Goal: Task Accomplishment & Management: Complete application form

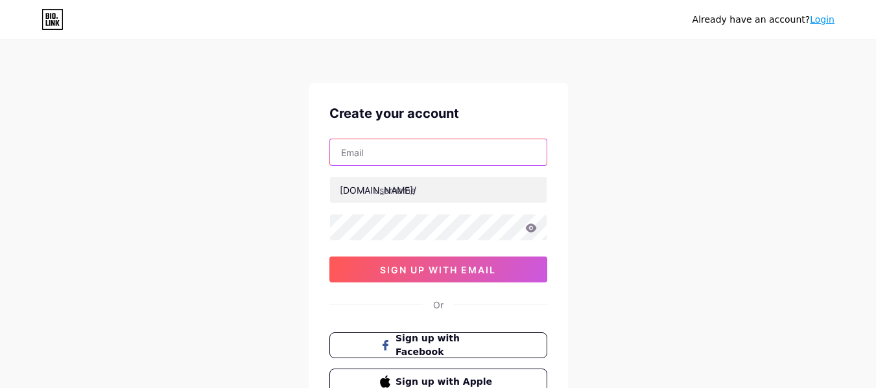
click at [484, 155] on input "text" at bounding box center [438, 152] width 217 height 26
type input "[EMAIL_ADDRESS][DOMAIN_NAME]"
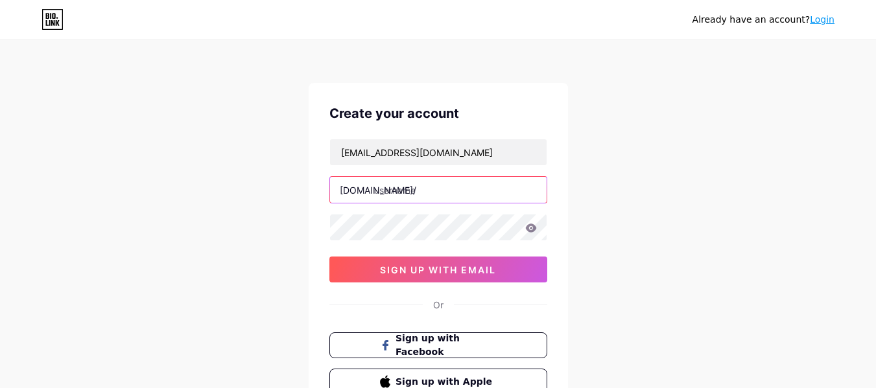
click at [449, 201] on input "text" at bounding box center [438, 190] width 217 height 26
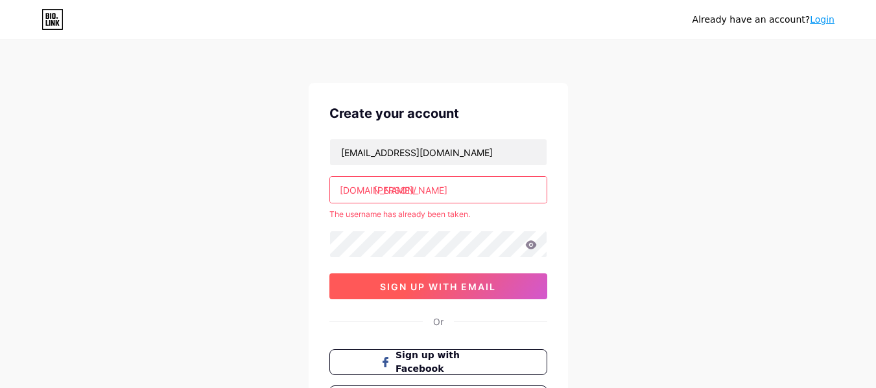
type input "[PERSON_NAME]"
click at [447, 285] on span "sign up with email" at bounding box center [438, 286] width 116 height 11
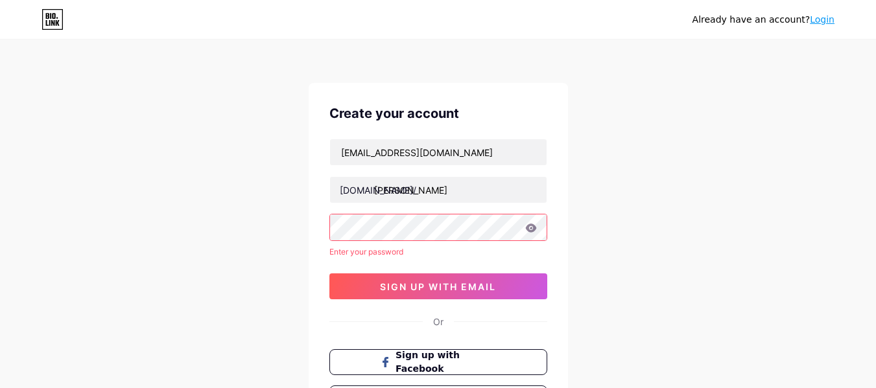
scroll to position [124, 0]
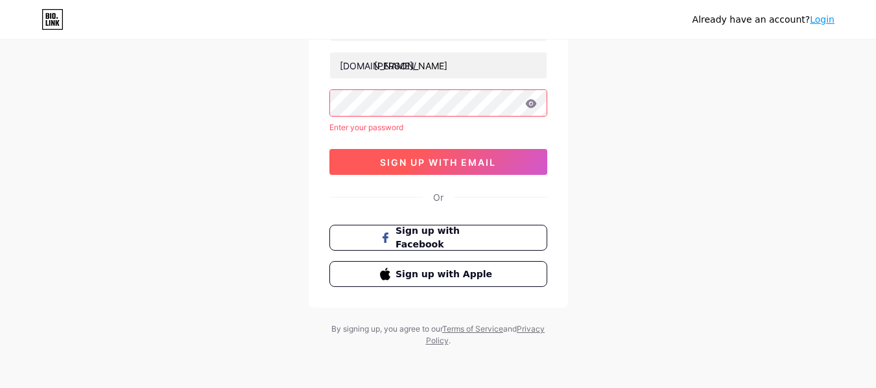
click at [489, 165] on span "sign up with email" at bounding box center [438, 162] width 116 height 11
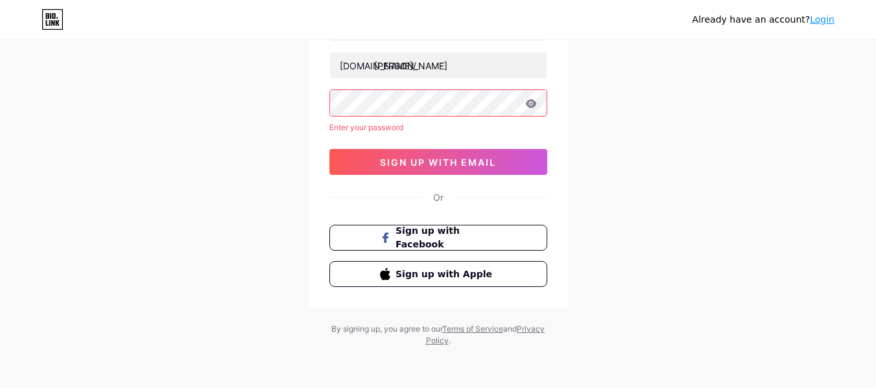
scroll to position [0, 0]
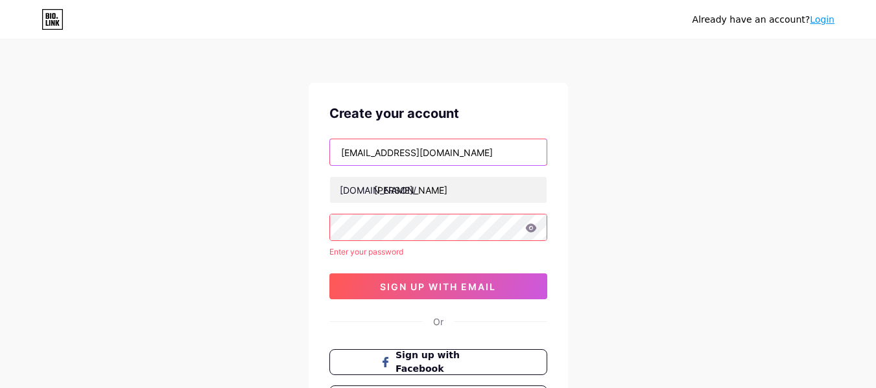
drag, startPoint x: 451, startPoint y: 152, endPoint x: 244, endPoint y: 139, distance: 207.3
click at [244, 139] on div "Already have an account? Login Create your account [EMAIL_ADDRESS][DOMAIN_NAME]…" at bounding box center [438, 256] width 876 height 513
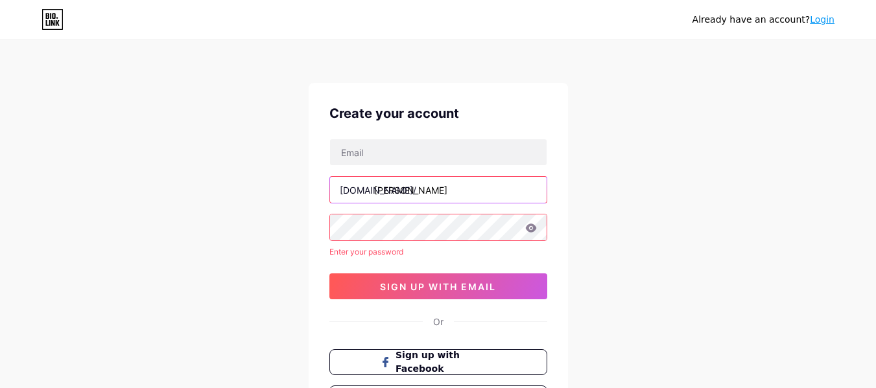
click at [419, 192] on input "[PERSON_NAME]" at bounding box center [438, 190] width 217 height 26
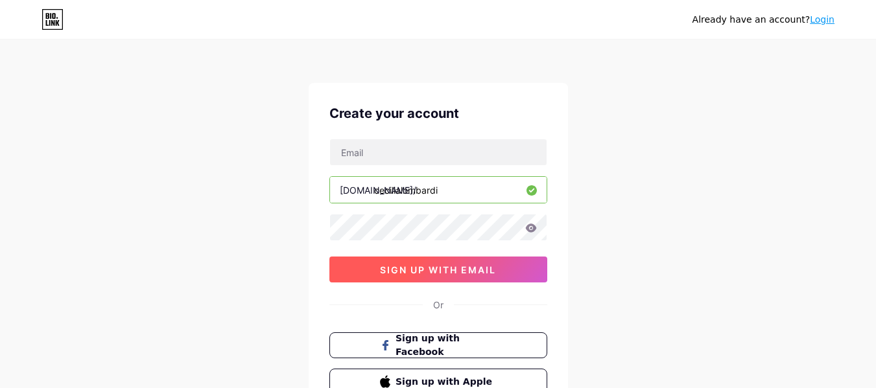
type input "cecilialombardi"
click at [457, 267] on span "sign up with email" at bounding box center [438, 270] width 116 height 11
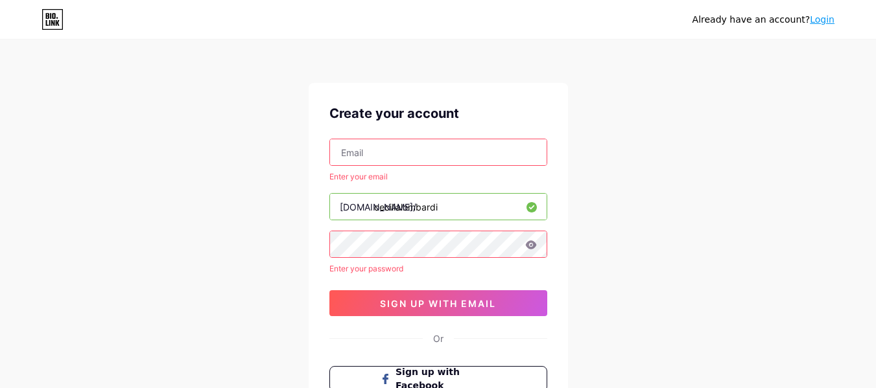
click at [416, 128] on div "Create your account Enter your email [DOMAIN_NAME]/ cecilialombardi Enter your …" at bounding box center [438, 266] width 259 height 366
click at [409, 146] on input "text" at bounding box center [438, 152] width 217 height 26
type input "[EMAIL_ADDRESS][DOMAIN_NAME]"
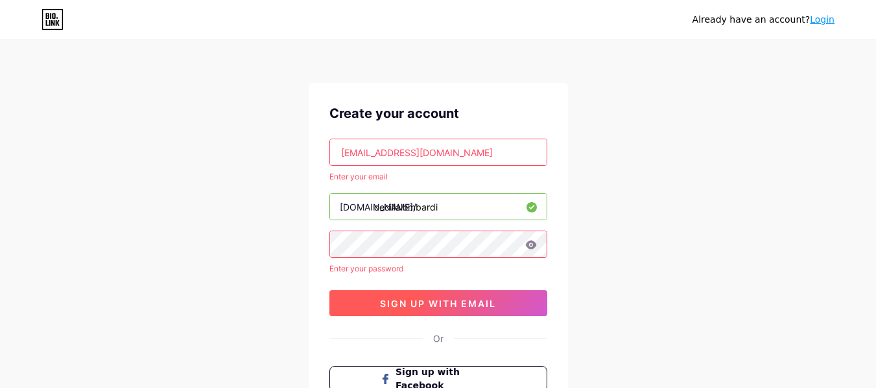
click at [484, 306] on span "sign up with email" at bounding box center [438, 303] width 116 height 11
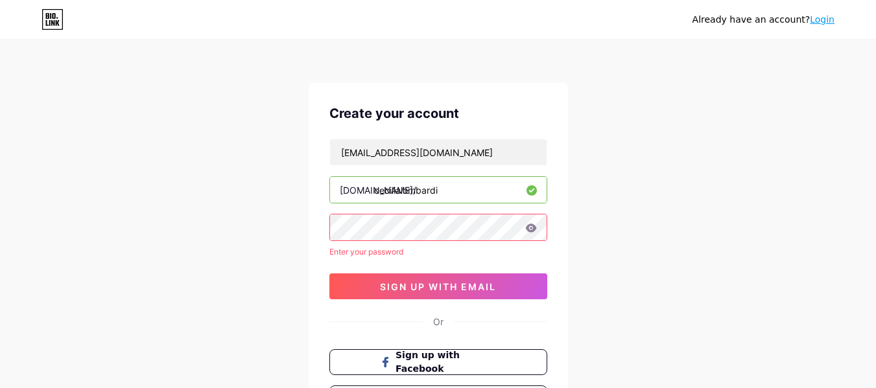
click at [532, 229] on icon at bounding box center [530, 228] width 11 height 8
click at [317, 226] on div "Create your account [EMAIL_ADDRESS][DOMAIN_NAME] [DOMAIN_NAME]/ cecilialombardi…" at bounding box center [438, 257] width 259 height 349
click at [675, 169] on div "Already have an account? Login Create your account [EMAIL_ADDRESS][DOMAIN_NAME]…" at bounding box center [438, 256] width 876 height 513
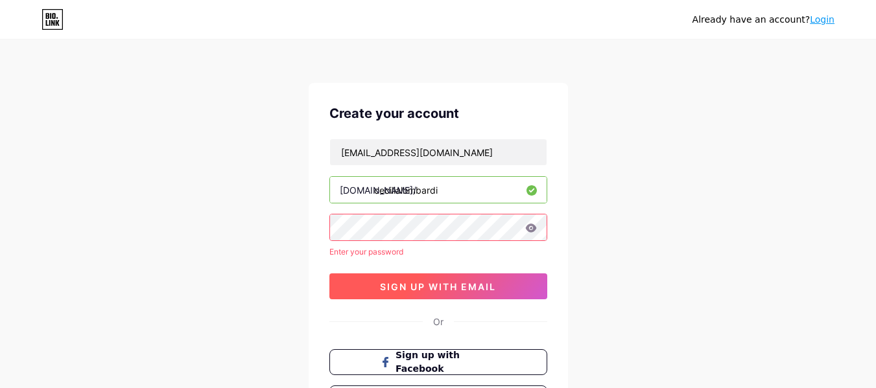
click at [436, 288] on span "sign up with email" at bounding box center [438, 286] width 116 height 11
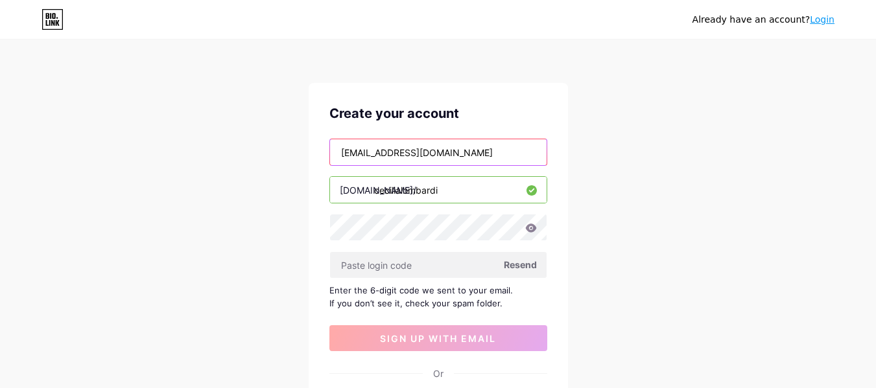
drag, startPoint x: 462, startPoint y: 157, endPoint x: 280, endPoint y: 168, distance: 181.9
click at [280, 168] on div "Already have an account? Login Create your account [EMAIL_ADDRESS][DOMAIN_NAME]…" at bounding box center [438, 282] width 876 height 565
type input "c"
type input "s"
type input "[EMAIL_ADDRESS][DOMAIN_NAME]"
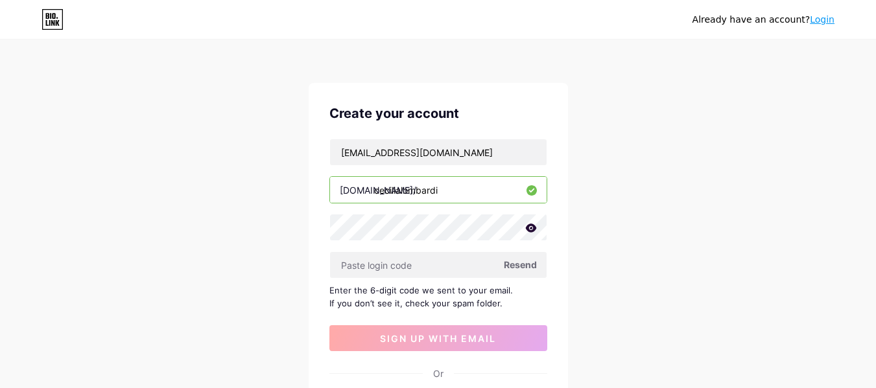
click at [588, 197] on div "Already have an account? Login Create your account [EMAIL_ADDRESS][DOMAIN_NAME]…" at bounding box center [438, 282] width 876 height 565
click at [523, 268] on span "Resend" at bounding box center [520, 265] width 33 height 14
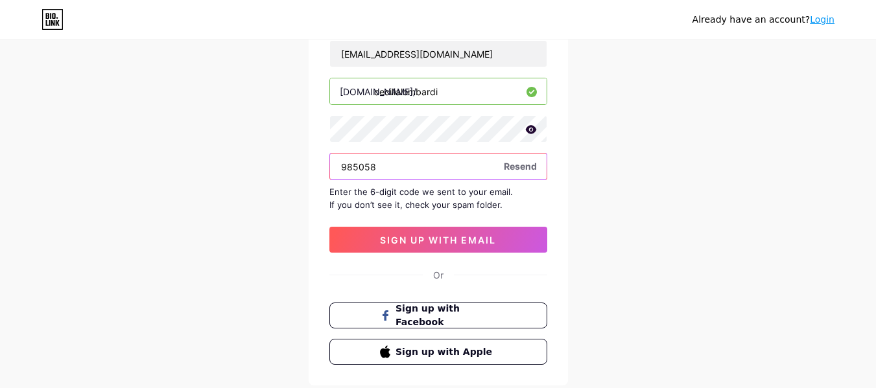
scroll to position [99, 0]
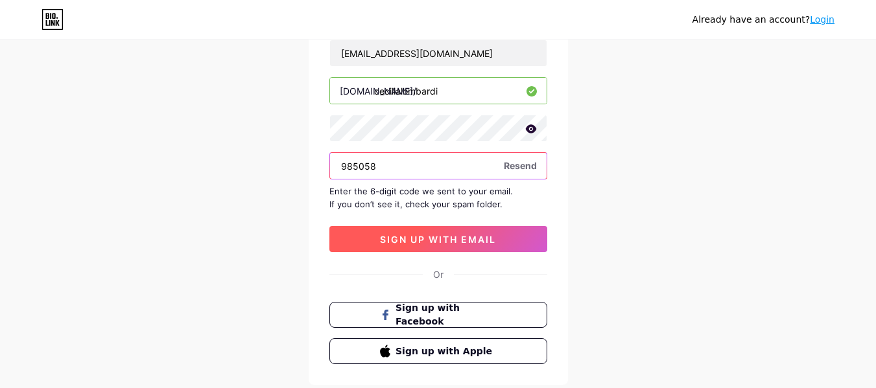
type input "985058"
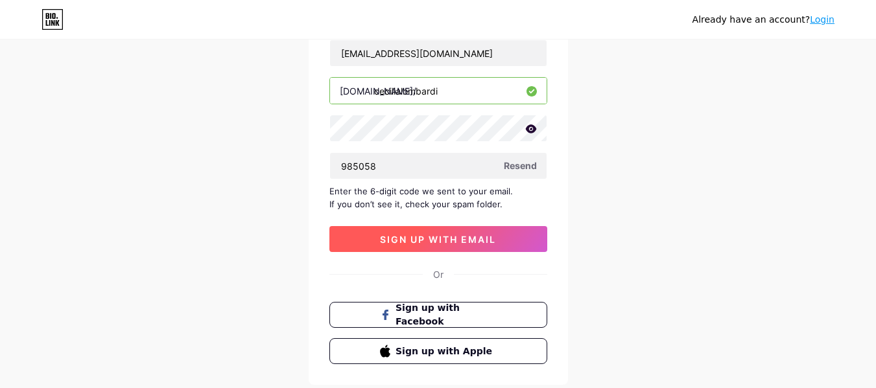
click at [490, 246] on button "sign up with email" at bounding box center [438, 239] width 218 height 26
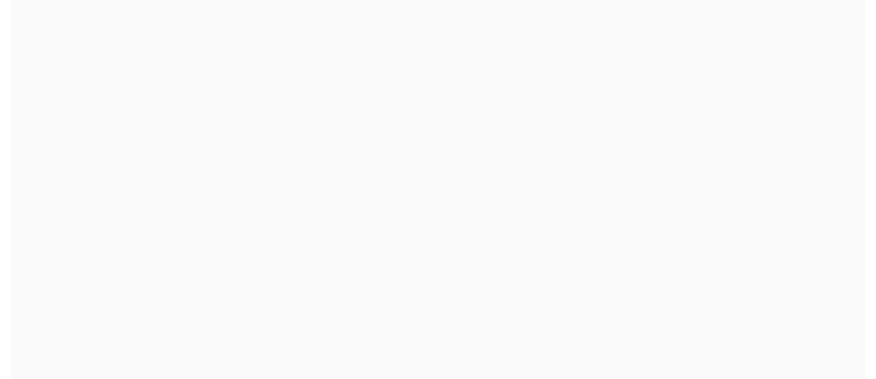
scroll to position [0, 0]
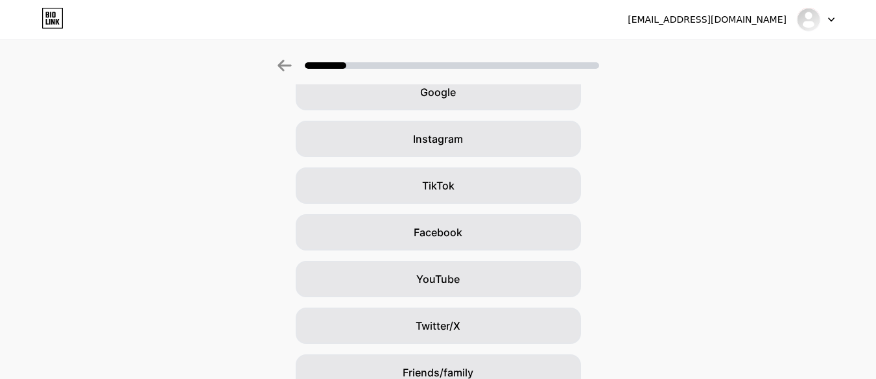
scroll to position [180, 0]
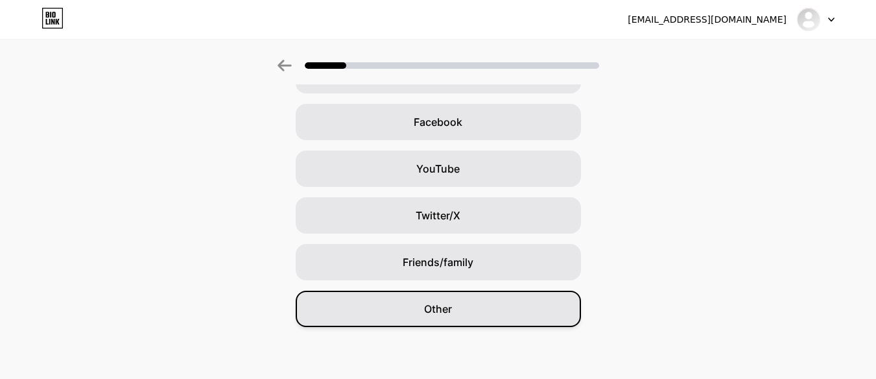
click at [502, 322] on div "Other" at bounding box center [438, 308] width 285 height 36
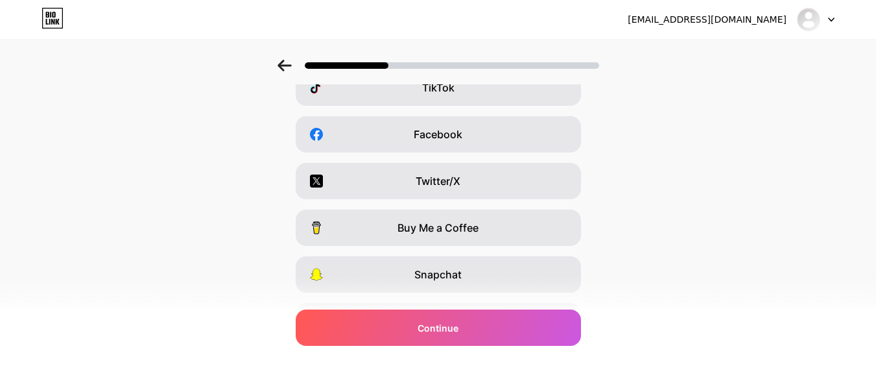
scroll to position [245, 10]
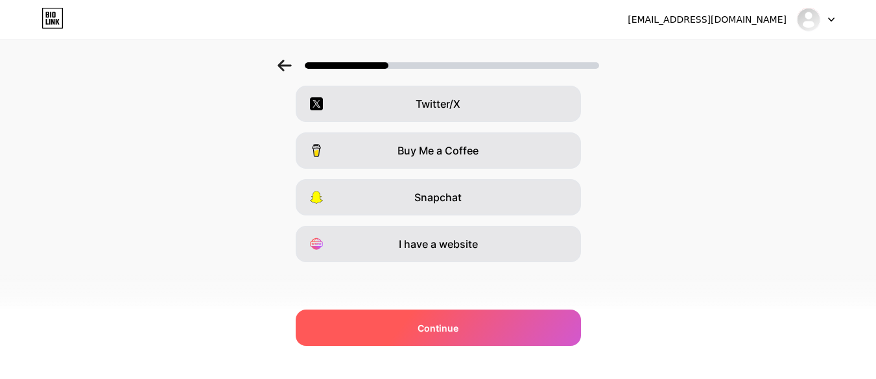
click at [459, 336] on div "Continue" at bounding box center [438, 327] width 285 height 36
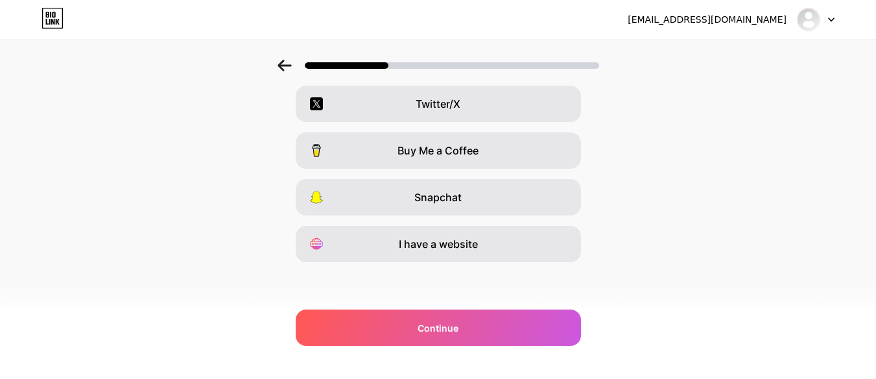
scroll to position [244, 10]
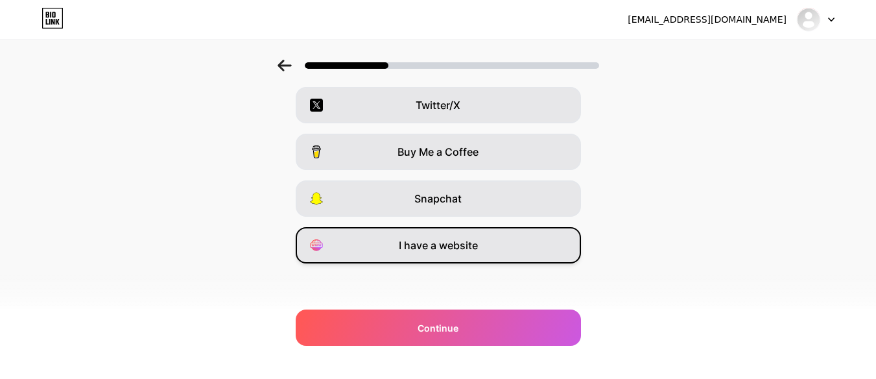
click at [514, 247] on div "I have a website" at bounding box center [438, 245] width 285 height 36
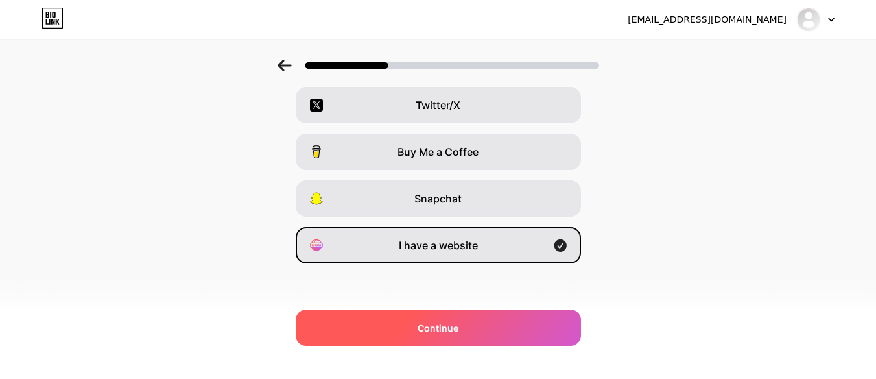
click at [502, 324] on div "Continue" at bounding box center [438, 327] width 285 height 36
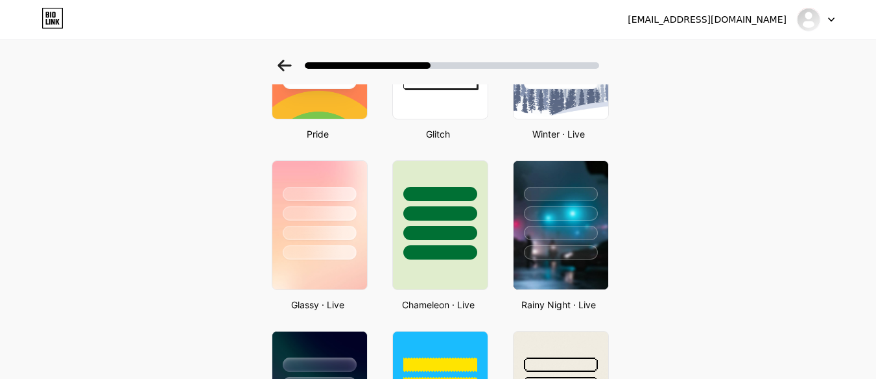
scroll to position [346, 0]
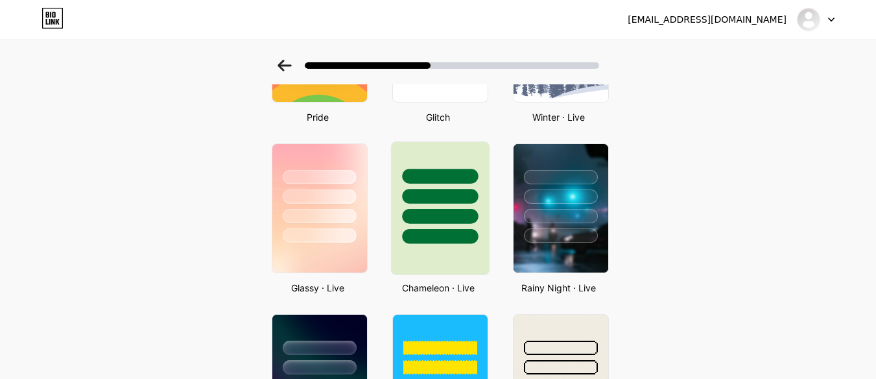
click at [425, 265] on div at bounding box center [439, 208] width 99 height 134
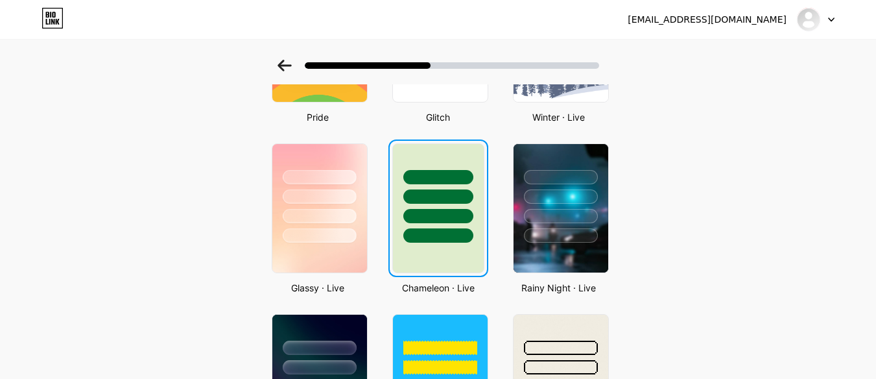
scroll to position [0, 0]
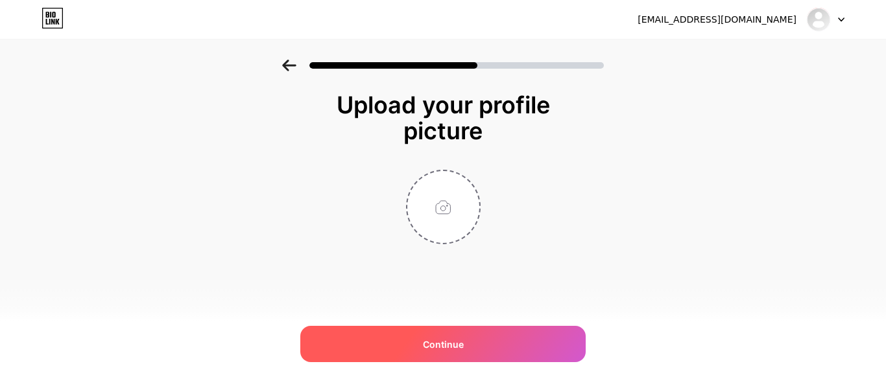
click at [515, 337] on div "Continue" at bounding box center [442, 344] width 285 height 36
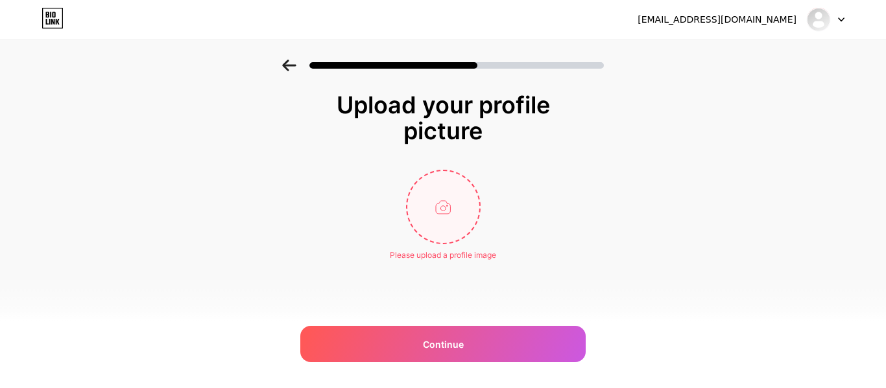
click at [453, 218] on input "file" at bounding box center [443, 207] width 72 height 72
type input "C:\fakepath\T&O Profilo-04.jpg"
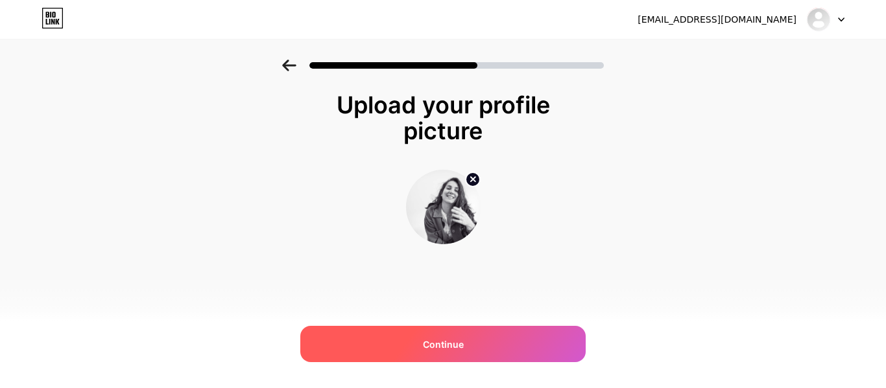
click at [429, 335] on div "Continue" at bounding box center [442, 344] width 285 height 36
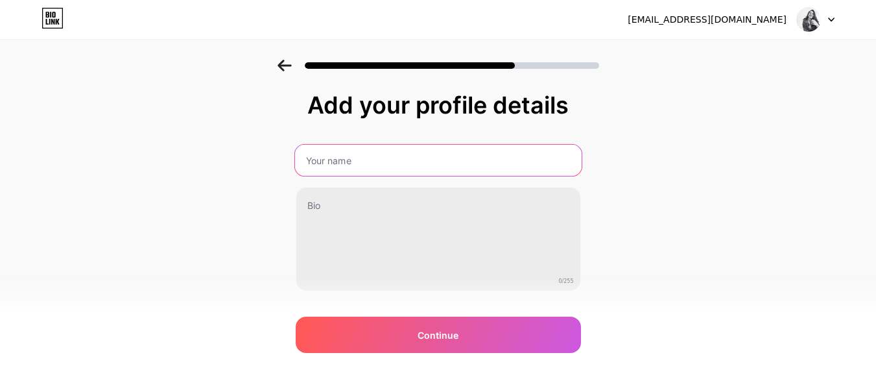
click at [427, 162] on input "text" at bounding box center [437, 160] width 287 height 31
type input "[PERSON_NAME]"
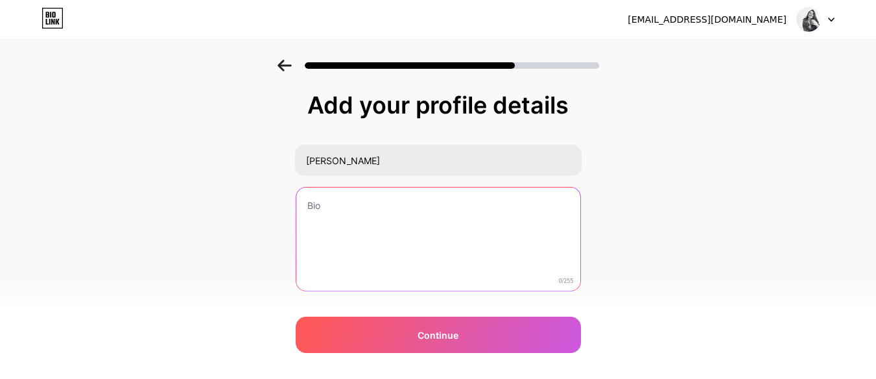
click at [342, 196] on textarea at bounding box center [438, 239] width 284 height 104
paste textarea "Terapista della Neuro e Psicomotricità dell’Età Evolutiva (TNPEE) Specializzata…"
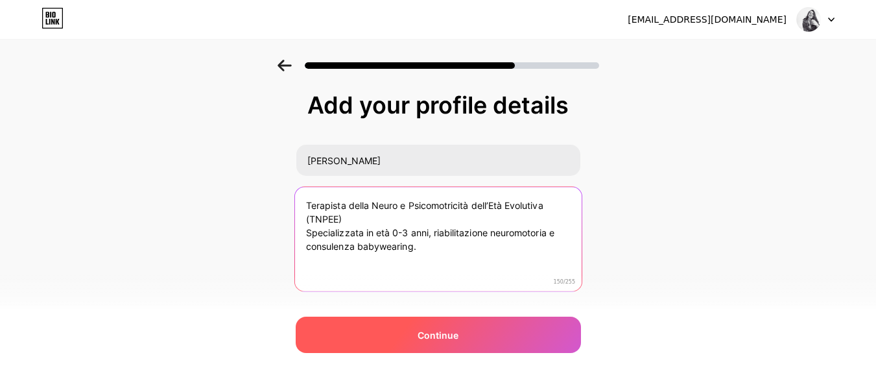
type textarea "Terapista della Neuro e Psicomotricità dell’Età Evolutiva (TNPEE) Specializzata…"
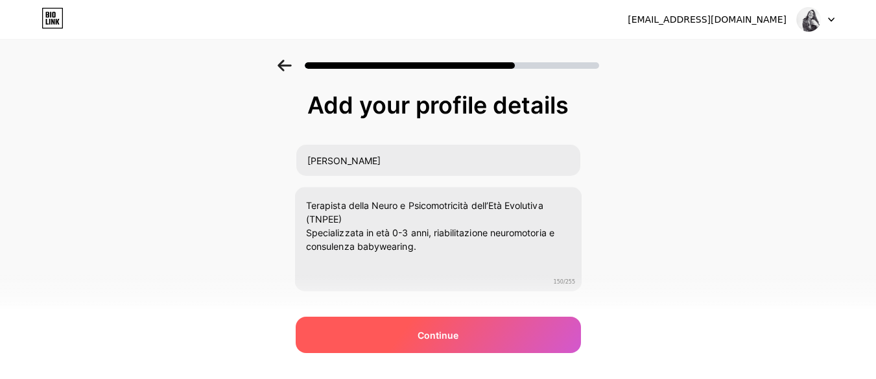
click at [446, 338] on span "Continue" at bounding box center [438, 335] width 41 height 14
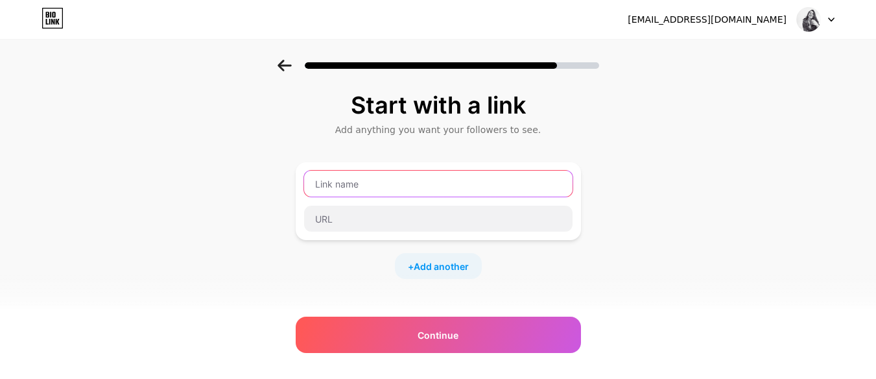
click at [477, 175] on input "text" at bounding box center [438, 184] width 268 height 26
type input "e"
type input "c"
paste input "🌿 Sito web"
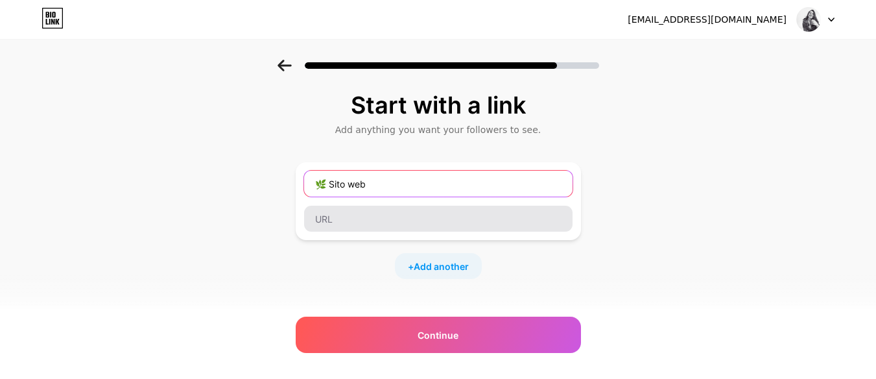
type input "🌿 Sito web"
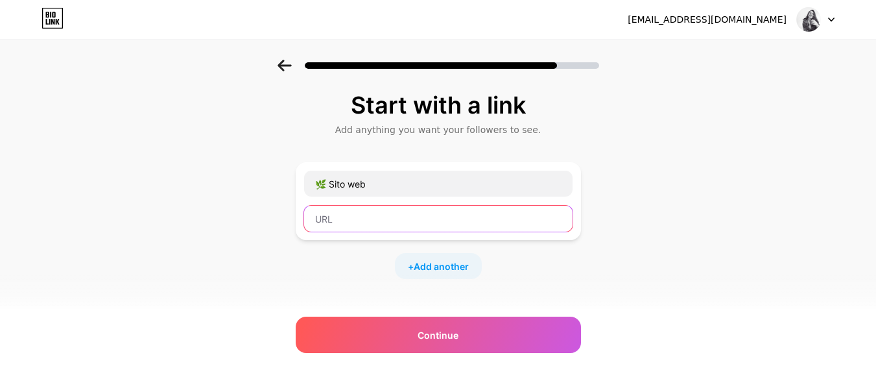
click at [475, 219] on input "text" at bounding box center [438, 219] width 268 height 26
click at [489, 218] on input "text" at bounding box center [438, 219] width 268 height 26
paste input "[URL][DOMAIN_NAME]"
type input "[URL][DOMAIN_NAME]"
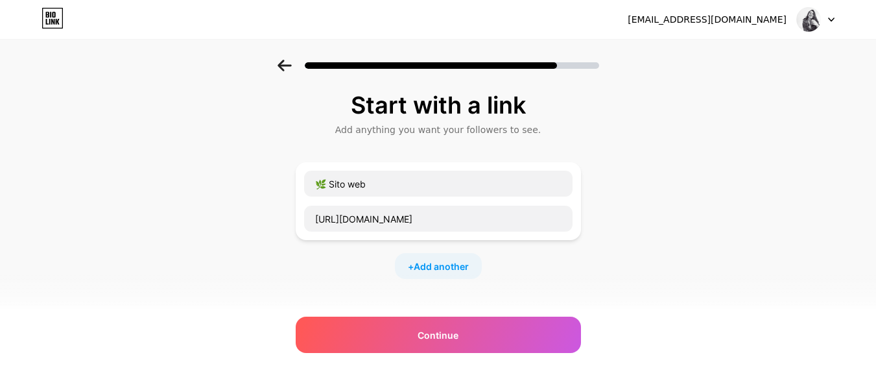
click at [469, 273] on div "+ Add another" at bounding box center [438, 266] width 87 height 26
click at [405, 285] on input "text" at bounding box center [438, 274] width 268 height 26
paste input "💬 WhatsApp diretto"
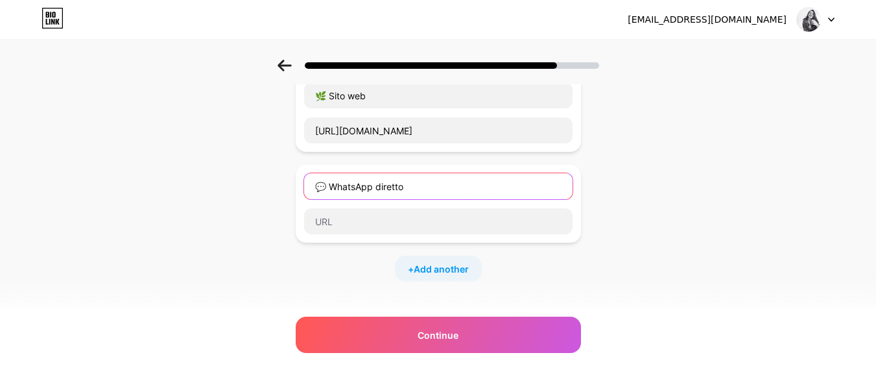
scroll to position [89, 0]
type input "💬 WhatsApp diretto"
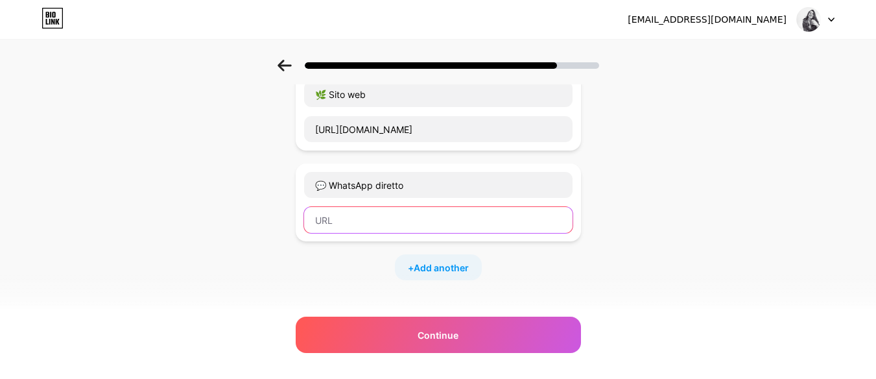
click at [388, 226] on input "text" at bounding box center [438, 220] width 268 height 26
click at [408, 208] on input "text" at bounding box center [438, 220] width 268 height 26
paste input "[URL][DOMAIN_NAME]"
type input "[URL][DOMAIN_NAME]"
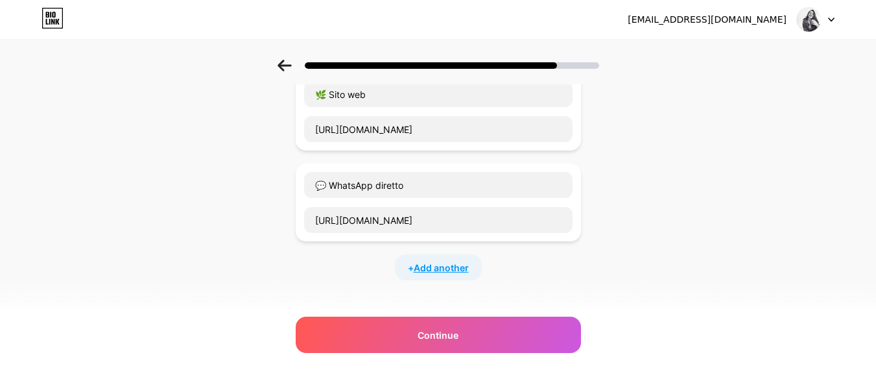
click at [443, 272] on span "Add another" at bounding box center [441, 268] width 55 height 14
click at [381, 281] on input "text" at bounding box center [438, 276] width 268 height 26
click at [431, 278] on input "text" at bounding box center [438, 276] width 268 height 26
paste input "📧 Email"
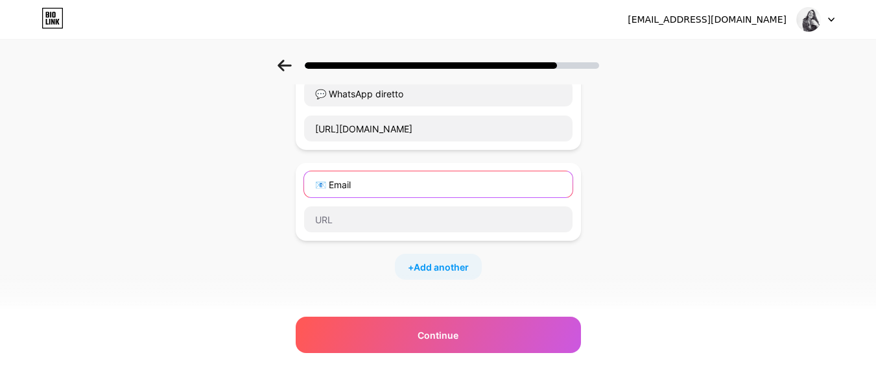
scroll to position [182, 0]
type input "📧 Email"
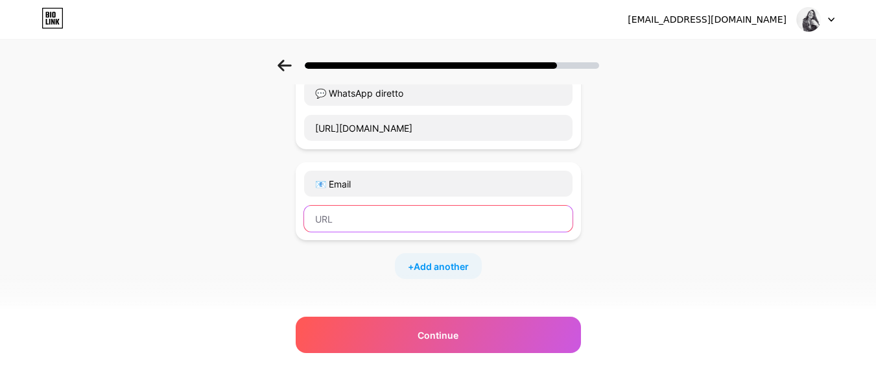
click at [418, 215] on input "text" at bounding box center [438, 219] width 268 height 26
click at [408, 233] on div "📧 Email" at bounding box center [438, 201] width 285 height 78
click at [408, 225] on input "text" at bounding box center [438, 219] width 268 height 26
paste input ":[EMAIL_ADDRESS][DOMAIN_NAME]"
click at [324, 218] on input ":[EMAIL_ADDRESS][DOMAIN_NAME]" at bounding box center [438, 219] width 268 height 26
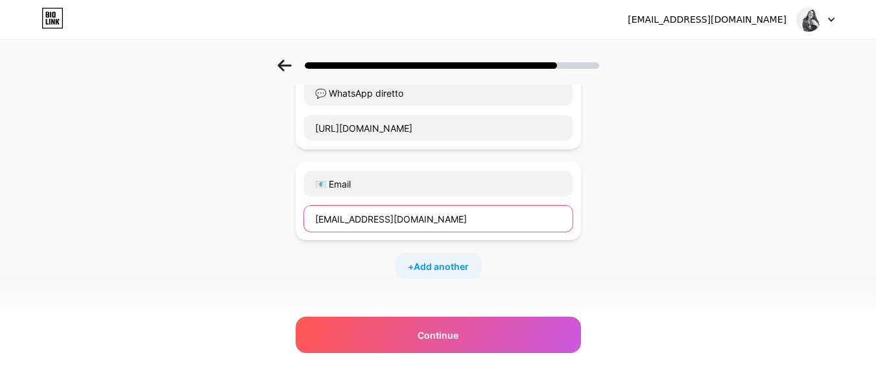
type input "[EMAIL_ADDRESS][DOMAIN_NAME]"
click at [462, 273] on div "+ Add another" at bounding box center [438, 266] width 87 height 26
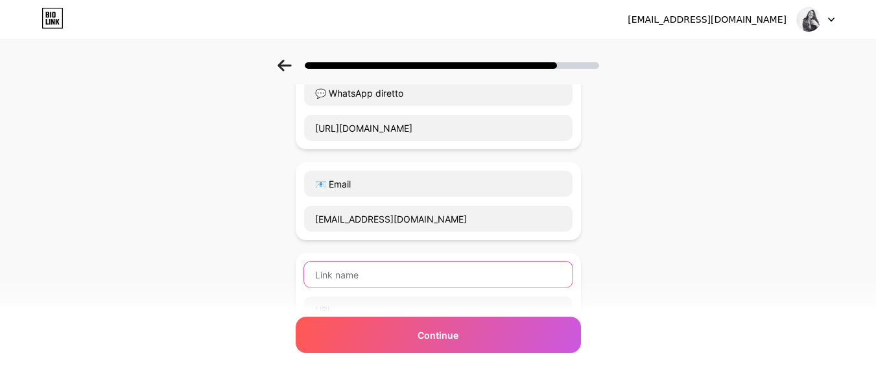
click at [392, 283] on input "text" at bounding box center [438, 274] width 268 height 26
paste input "📷 Instagram"
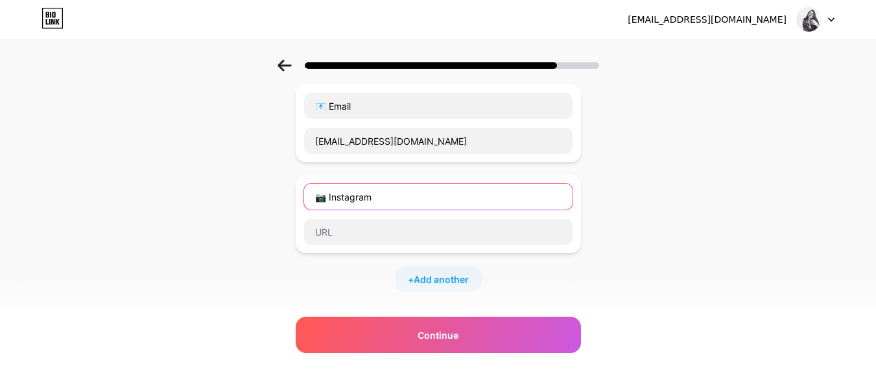
scroll to position [260, 0]
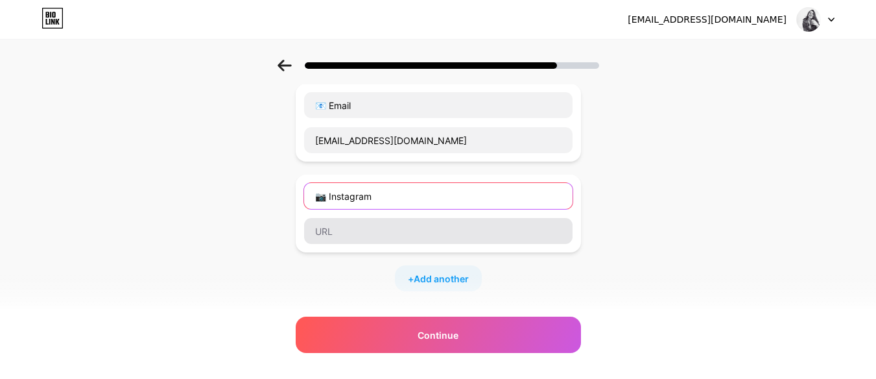
type input "📷 Instagram"
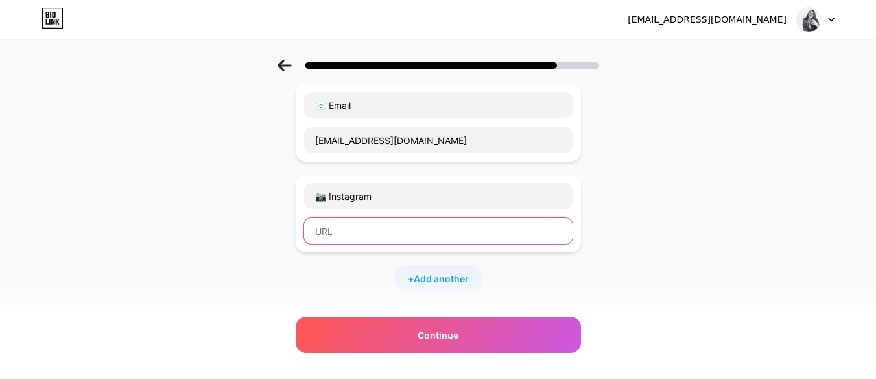
click at [382, 235] on input "text" at bounding box center [438, 231] width 268 height 26
paste input "[URL][DOMAIN_NAME][PERSON_NAME][DOMAIN_NAME]"
click at [404, 227] on input "[URL][DOMAIN_NAME][PERSON_NAME][DOMAIN_NAME]" at bounding box center [438, 231] width 268 height 26
type input "[URL][DOMAIN_NAME][PERSON_NAME][DOMAIN_NAME]"
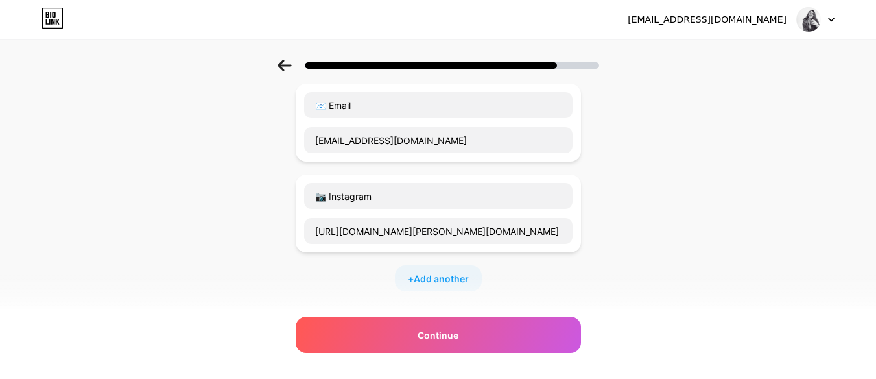
click at [431, 286] on div "+ Add another" at bounding box center [438, 278] width 87 height 26
paste input "📍 Indicazioni studio"
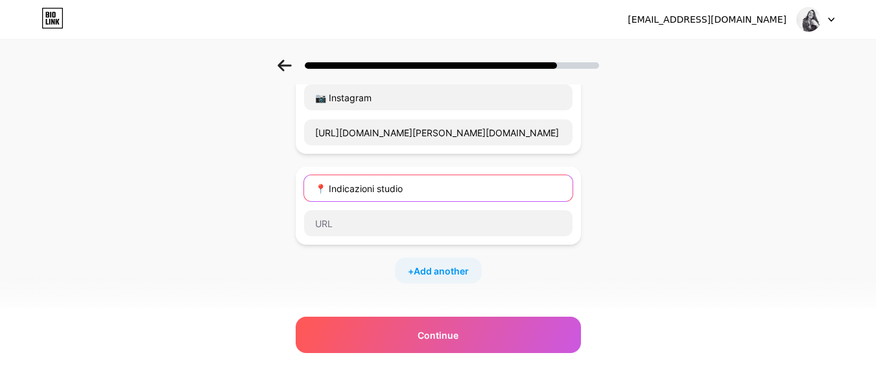
scroll to position [359, 0]
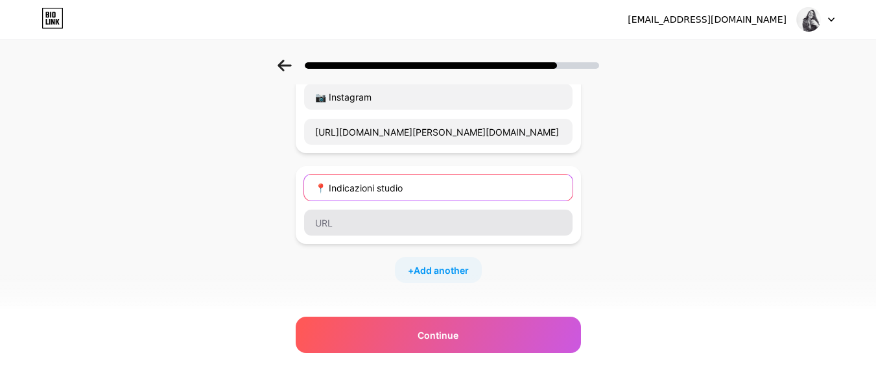
type input "📍 Indicazioni studio"
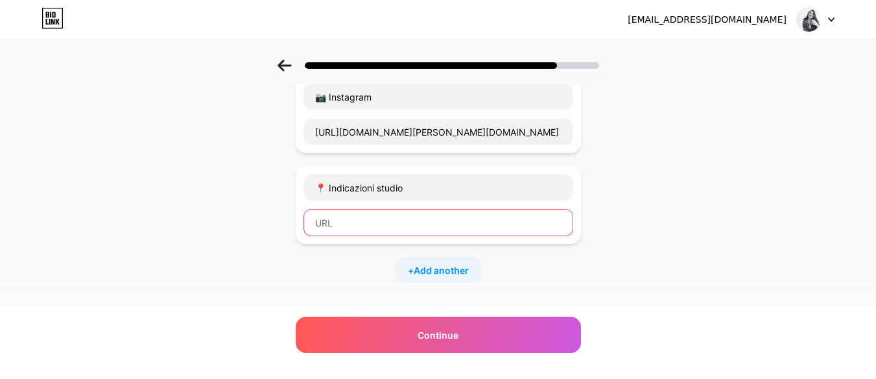
click at [360, 226] on input "text" at bounding box center [438, 222] width 268 height 26
click at [411, 230] on input "text" at bounding box center [438, 222] width 268 height 26
paste input "[URL][DOMAIN_NAME]"
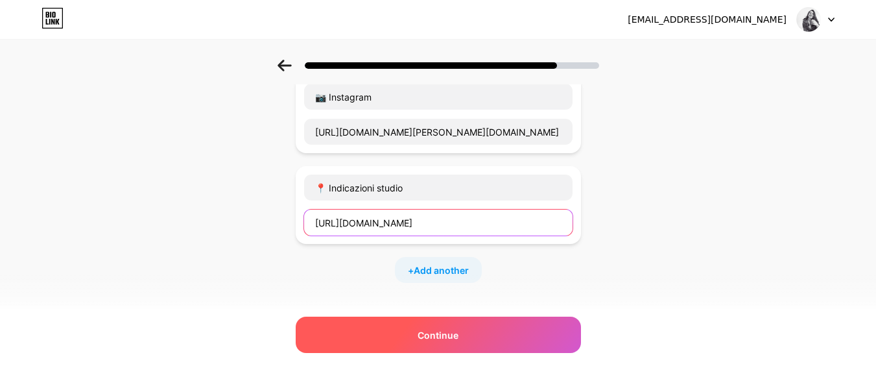
type input "[URL][DOMAIN_NAME]"
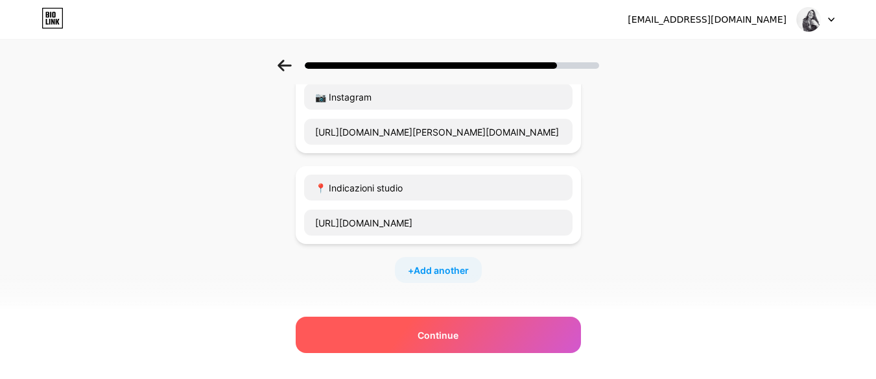
click at [418, 332] on div "Continue" at bounding box center [438, 334] width 285 height 36
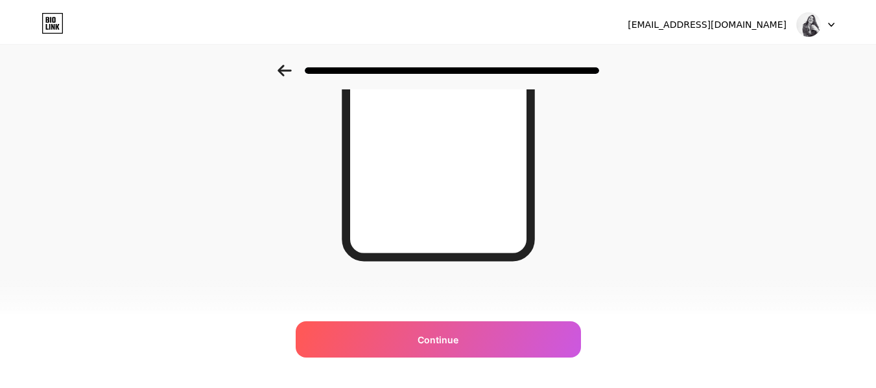
scroll to position [0, 0]
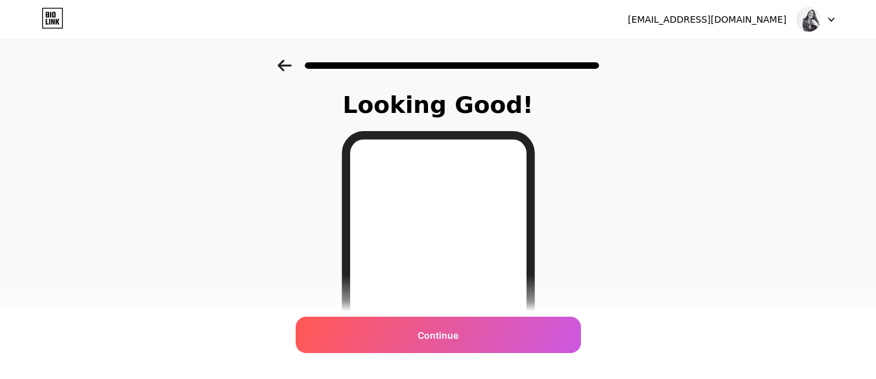
click at [506, 339] on div "Continue" at bounding box center [438, 334] width 285 height 36
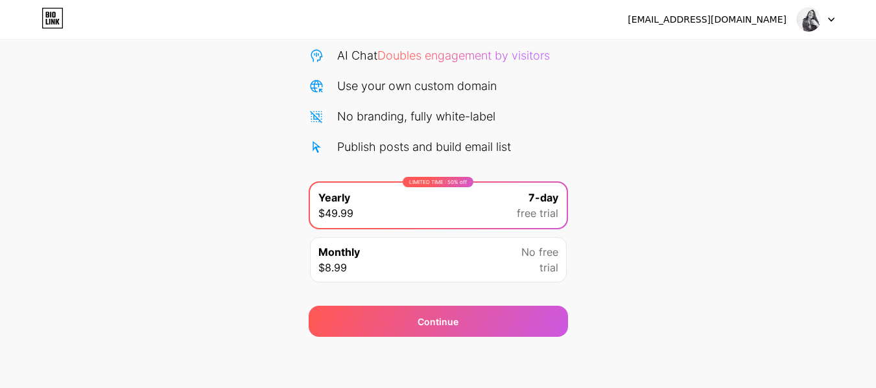
scroll to position [134, 0]
click at [718, 176] on div "Start your 7 day free trial Cancel anytime. We will send you an email 2 days be…" at bounding box center [438, 131] width 876 height 410
click at [523, 261] on div "No free trial" at bounding box center [539, 259] width 37 height 31
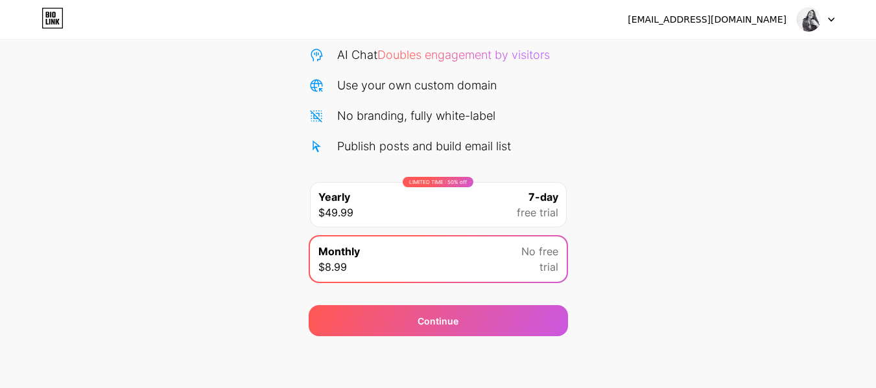
click at [552, 211] on span "free trial" at bounding box center [537, 213] width 41 height 16
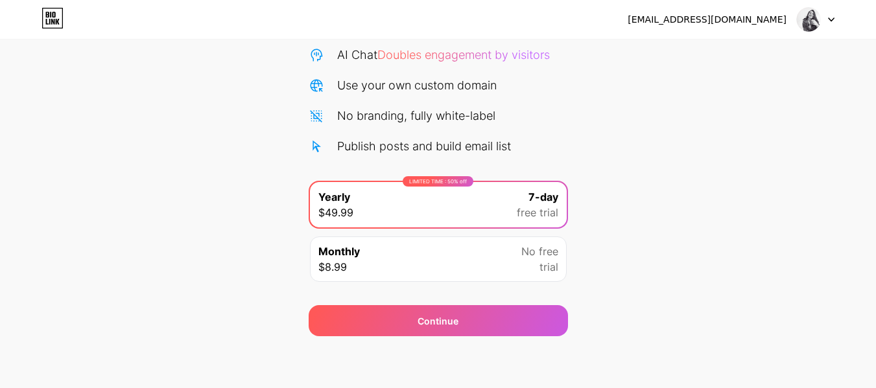
click at [529, 264] on div "No free trial" at bounding box center [539, 259] width 37 height 31
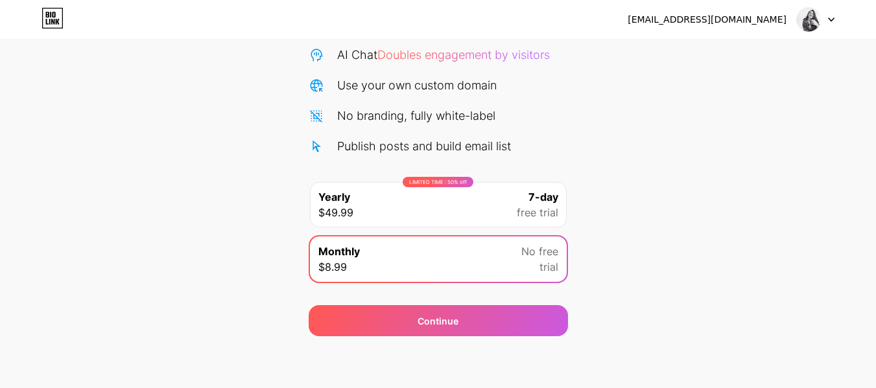
click at [617, 169] on div "Start your 7 day free trial Cancel anytime. We will send you an email 2 days be…" at bounding box center [438, 131] width 876 height 410
click at [641, 167] on div "Start your 7 day free trial Cancel anytime. We will send you an email 2 days be…" at bounding box center [438, 131] width 876 height 410
click at [458, 217] on div "LIMITED TIME : 50% off Yearly $49.99 7-day free trial" at bounding box center [438, 204] width 257 height 45
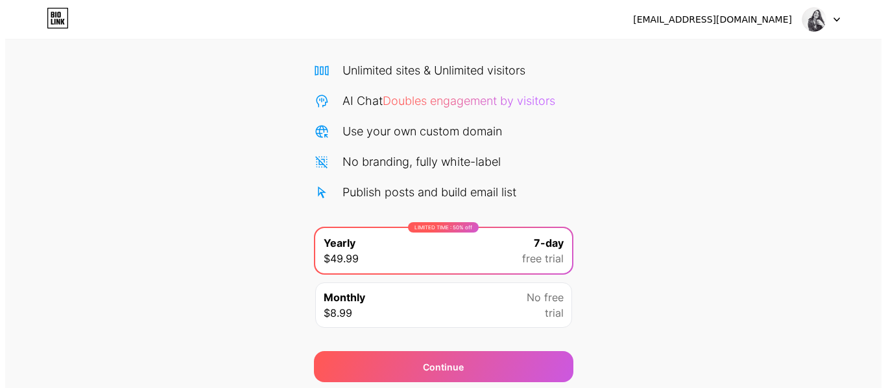
scroll to position [134, 0]
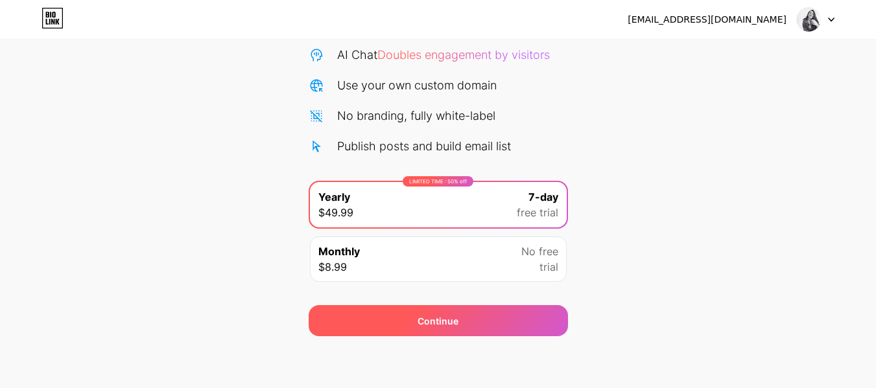
click at [488, 313] on div "Continue" at bounding box center [438, 320] width 259 height 31
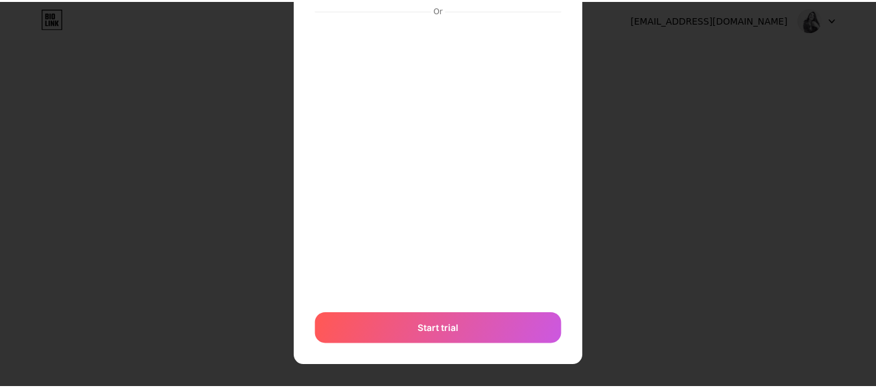
scroll to position [0, 0]
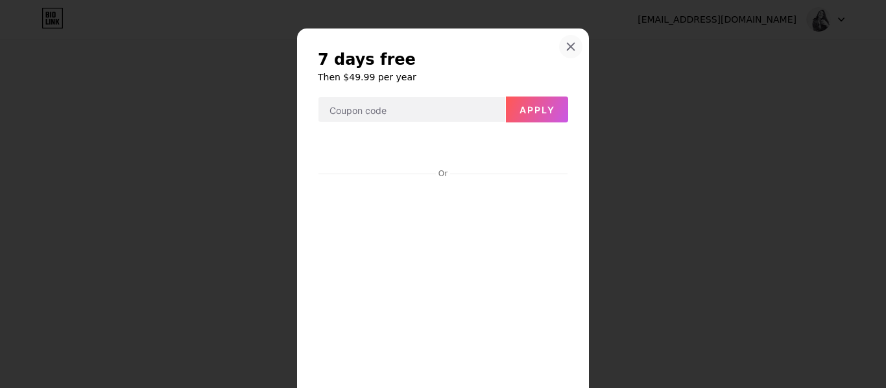
click at [569, 43] on icon at bounding box center [570, 46] width 7 height 7
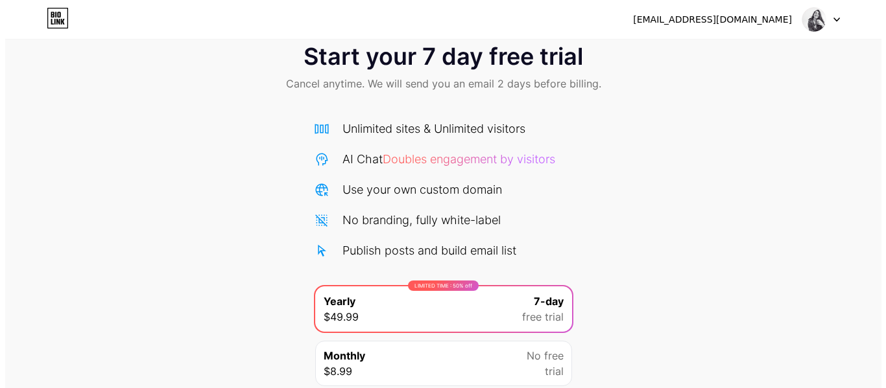
scroll to position [134, 0]
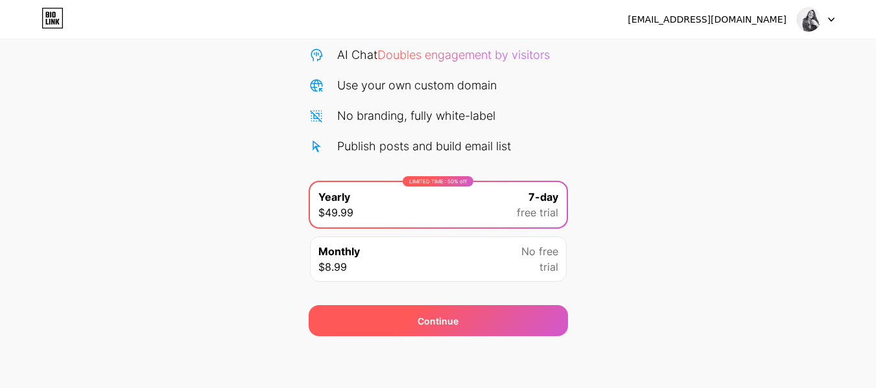
click at [443, 317] on span "Continue" at bounding box center [438, 321] width 41 height 14
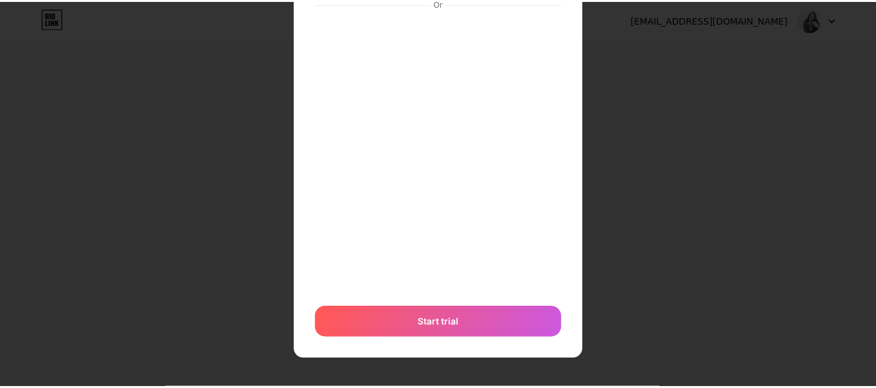
scroll to position [0, 0]
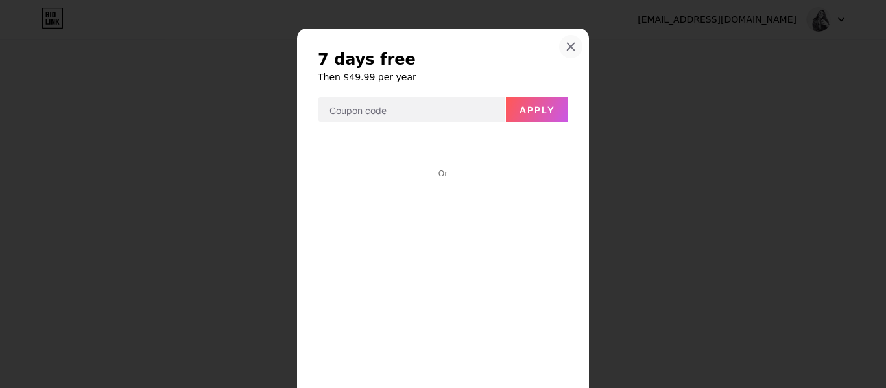
click at [565, 50] on icon at bounding box center [570, 46] width 10 height 10
